Goal: Task Accomplishment & Management: Use online tool/utility

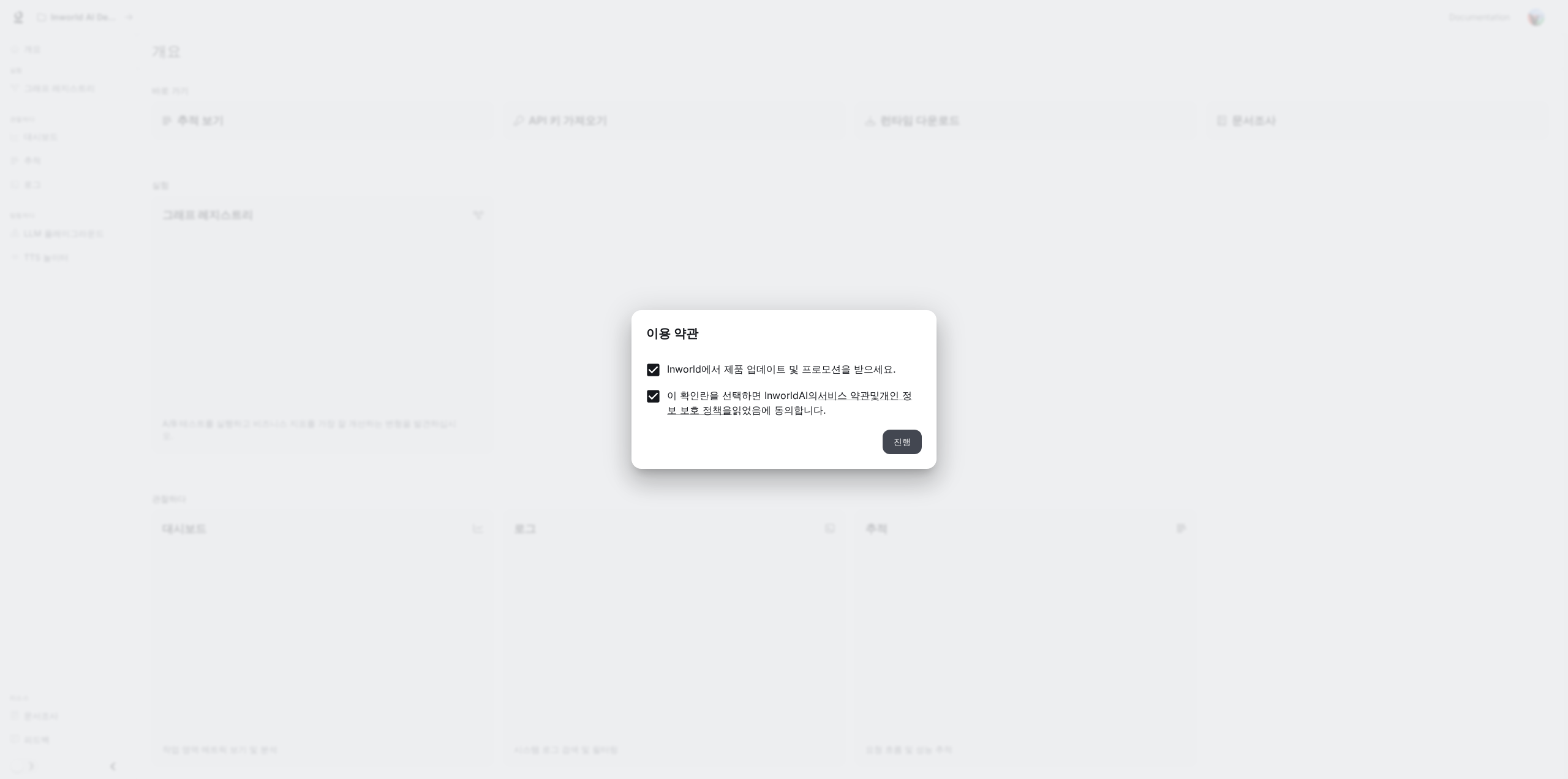
click at [899, 446] on font "진행" at bounding box center [902, 441] width 17 height 10
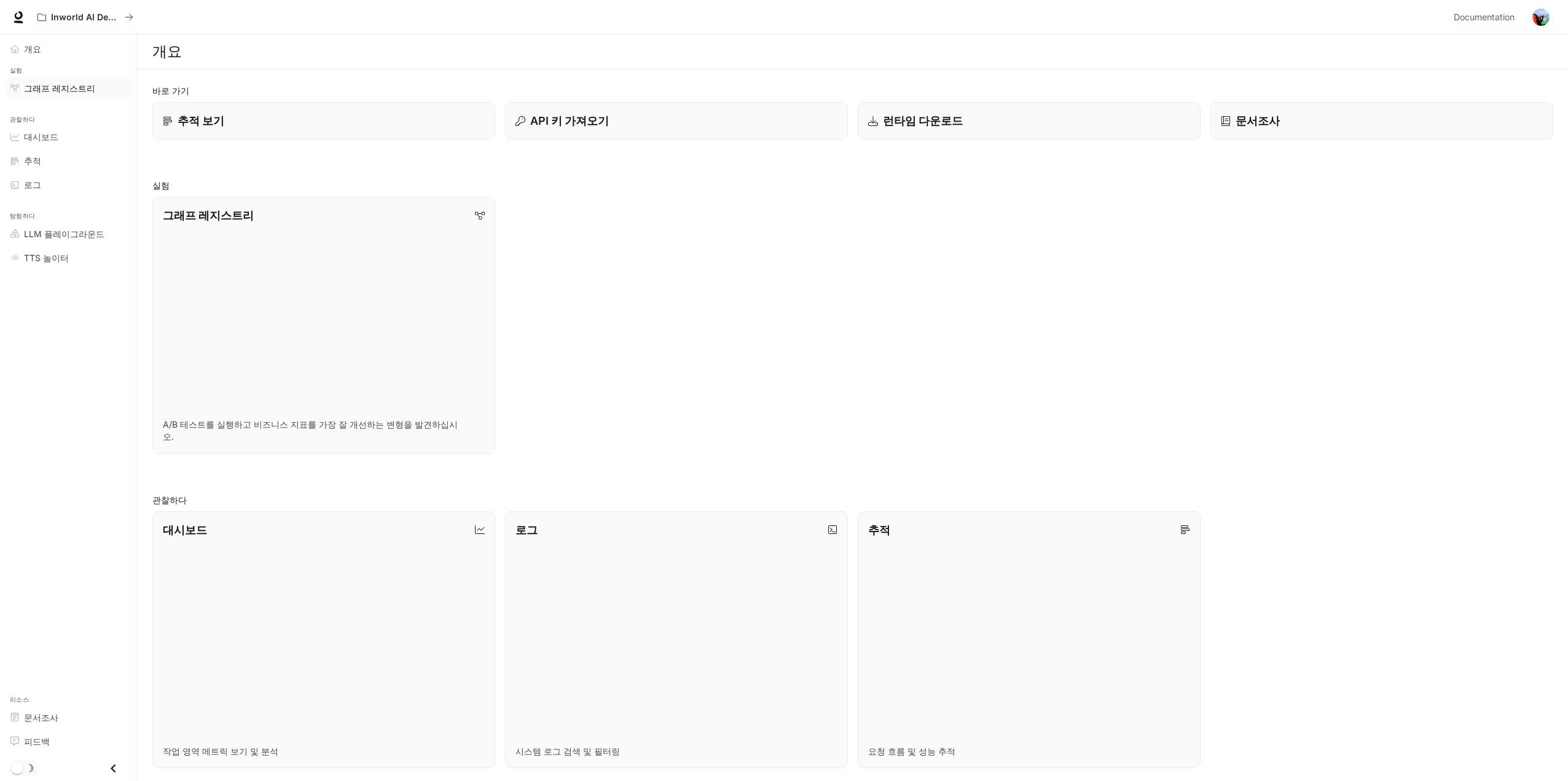
click at [58, 91] on font "그래프 레지스트리" at bounding box center [59, 87] width 71 height 10
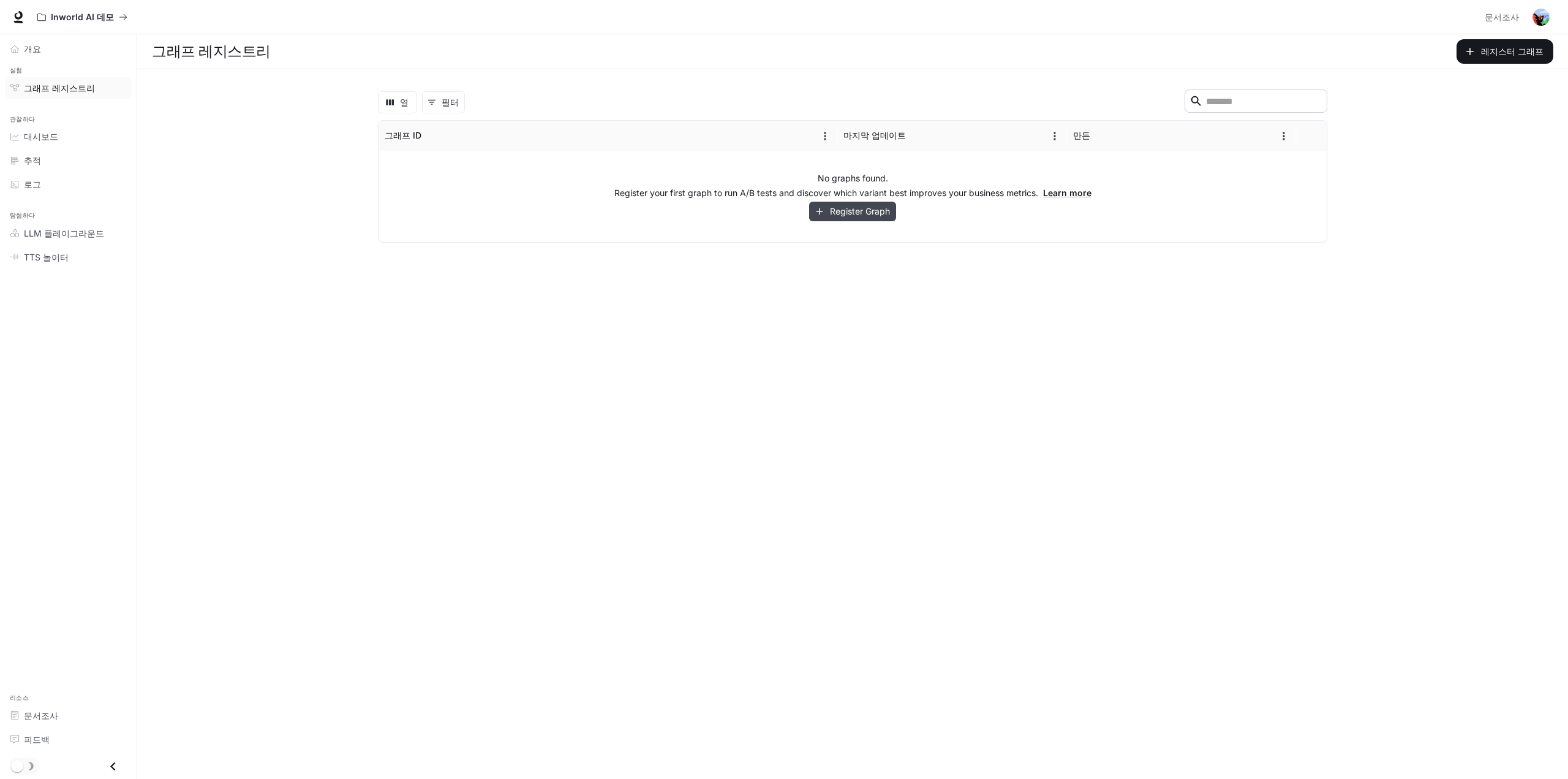
click at [845, 216] on button "Register Graph" at bounding box center [852, 212] width 87 height 20
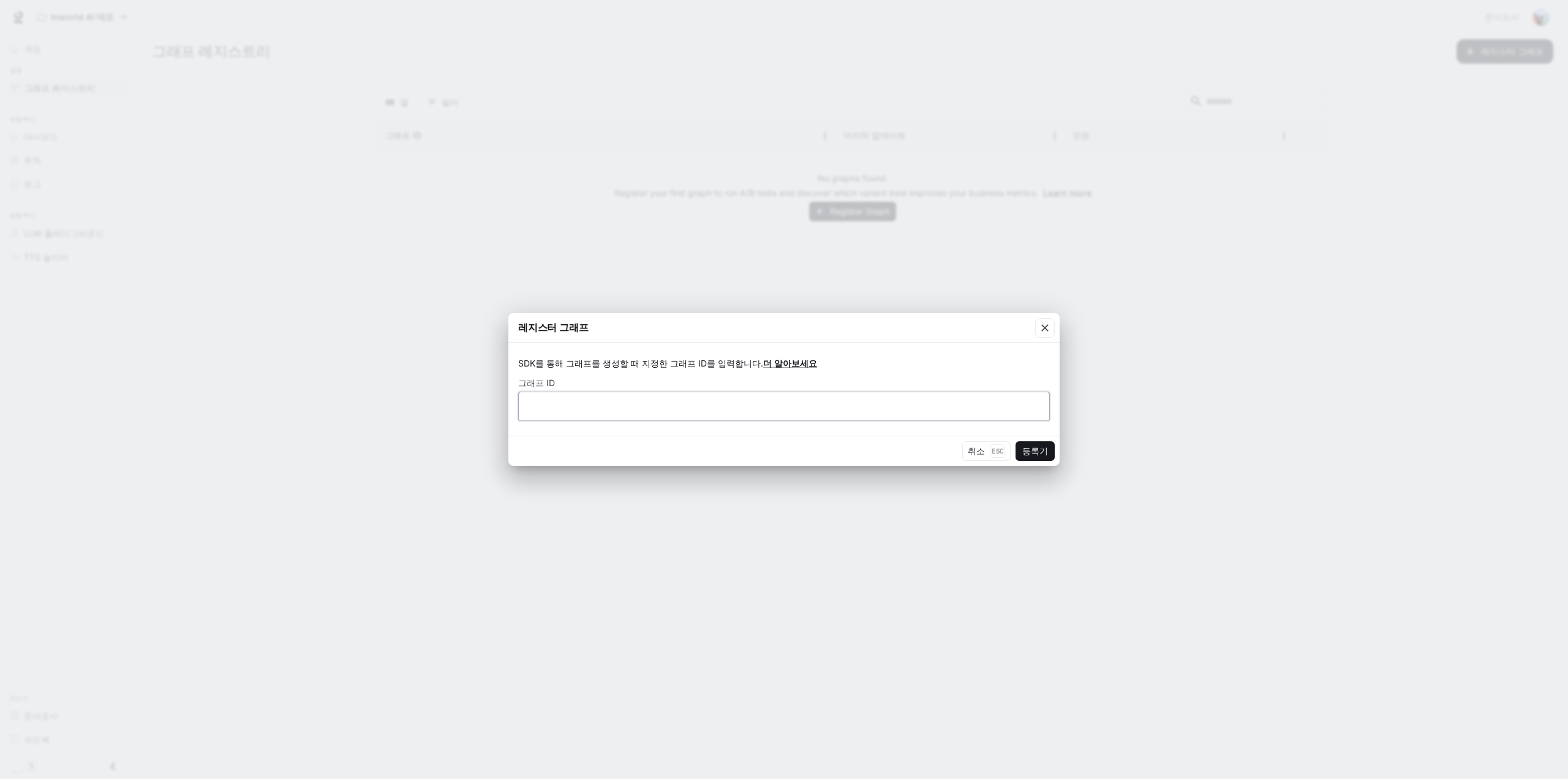
click at [925, 403] on input "text" at bounding box center [784, 406] width 530 height 12
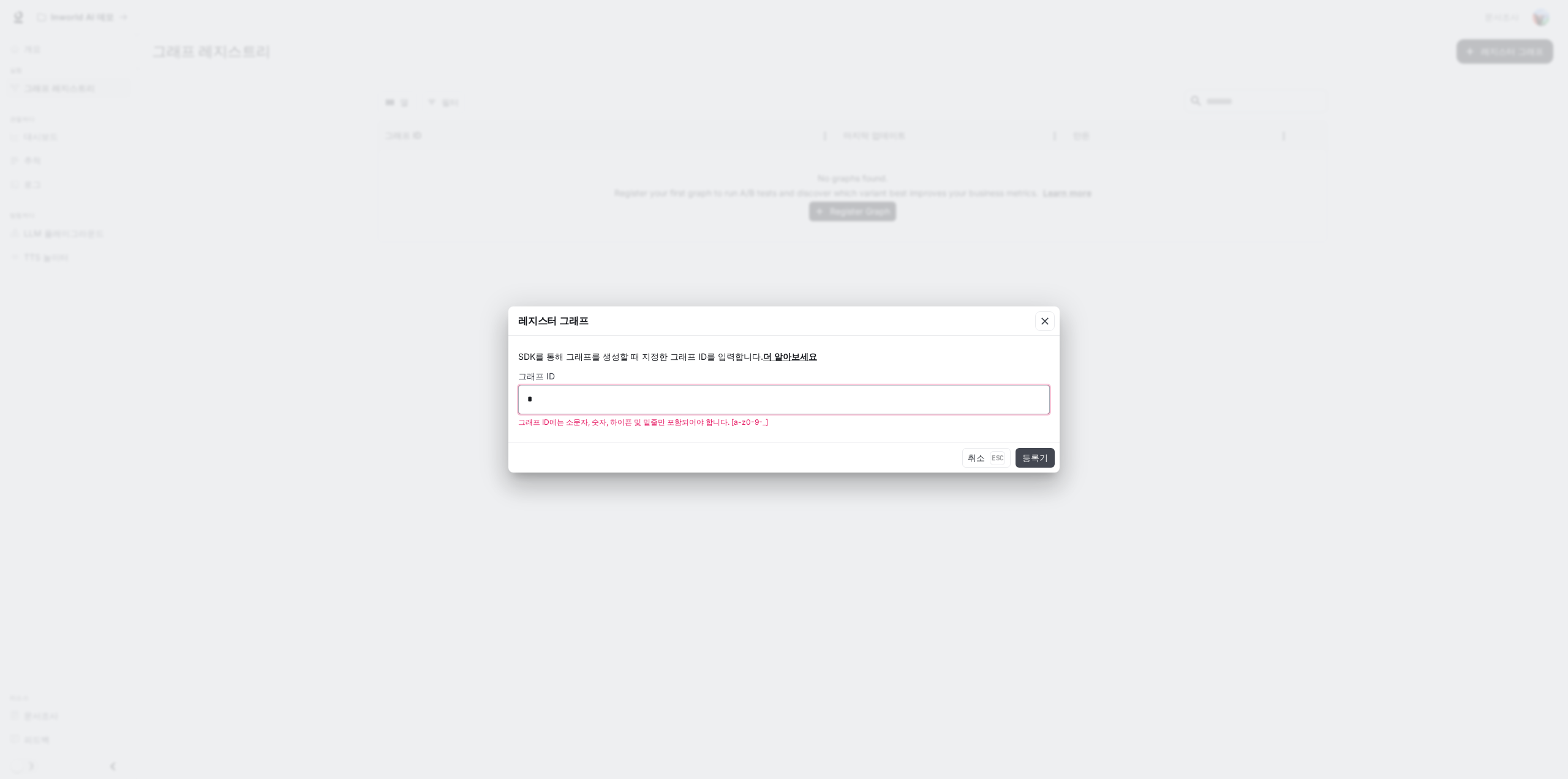
type input "*"
click at [1035, 455] on font "등록기" at bounding box center [1034, 457] width 26 height 10
click at [755, 405] on div "* ​" at bounding box center [784, 400] width 532 height 30
type input "*"
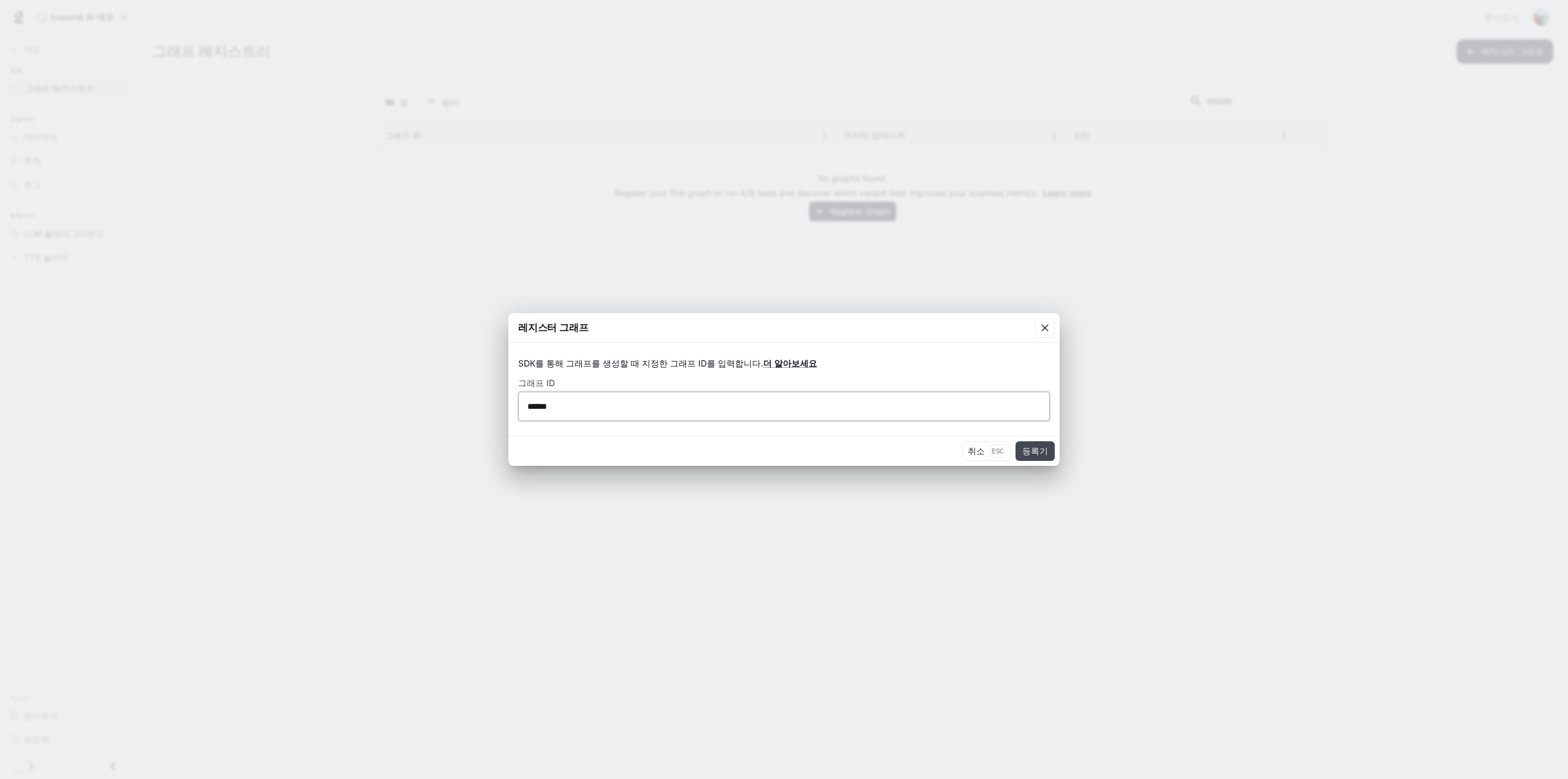
type input "******"
click at [1031, 454] on font "등록기" at bounding box center [1034, 451] width 26 height 10
